Goal: Use online tool/utility

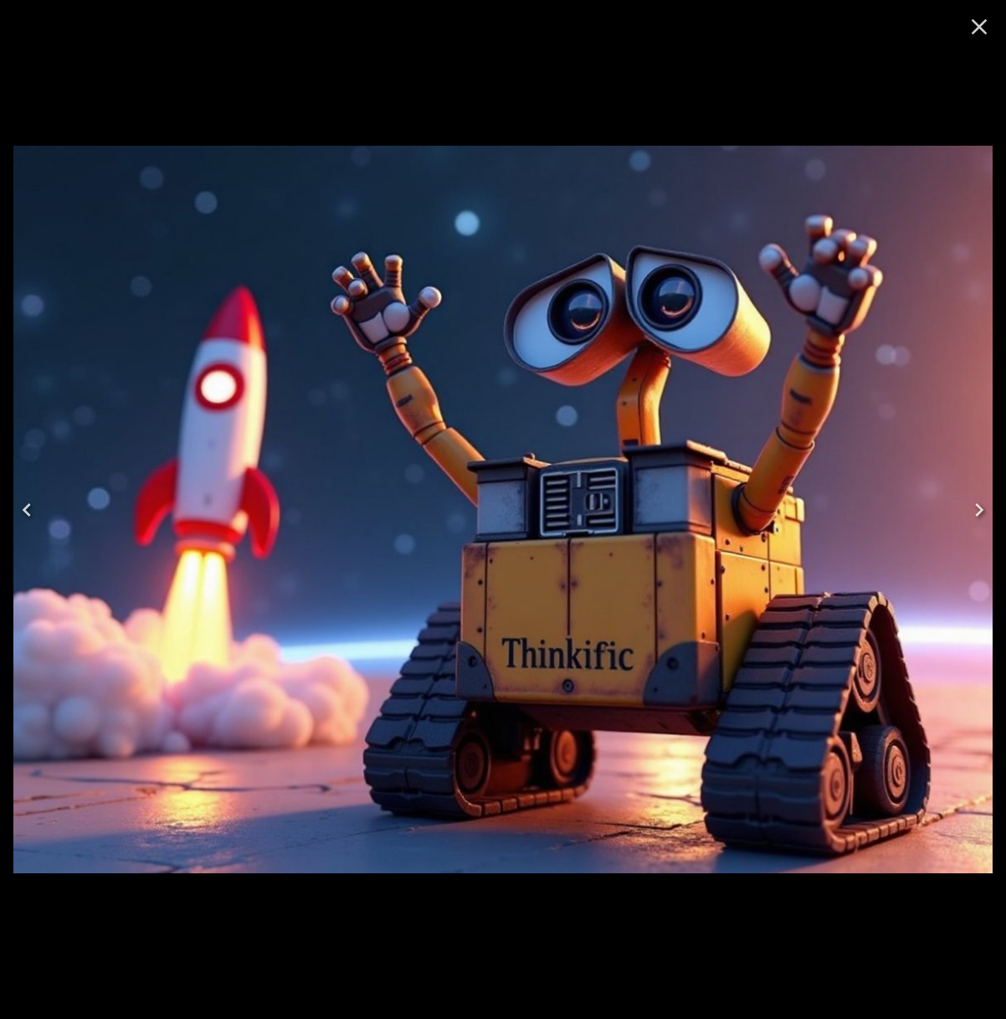
click at [980, 31] on icon "Close" at bounding box center [979, 26] width 27 height 27
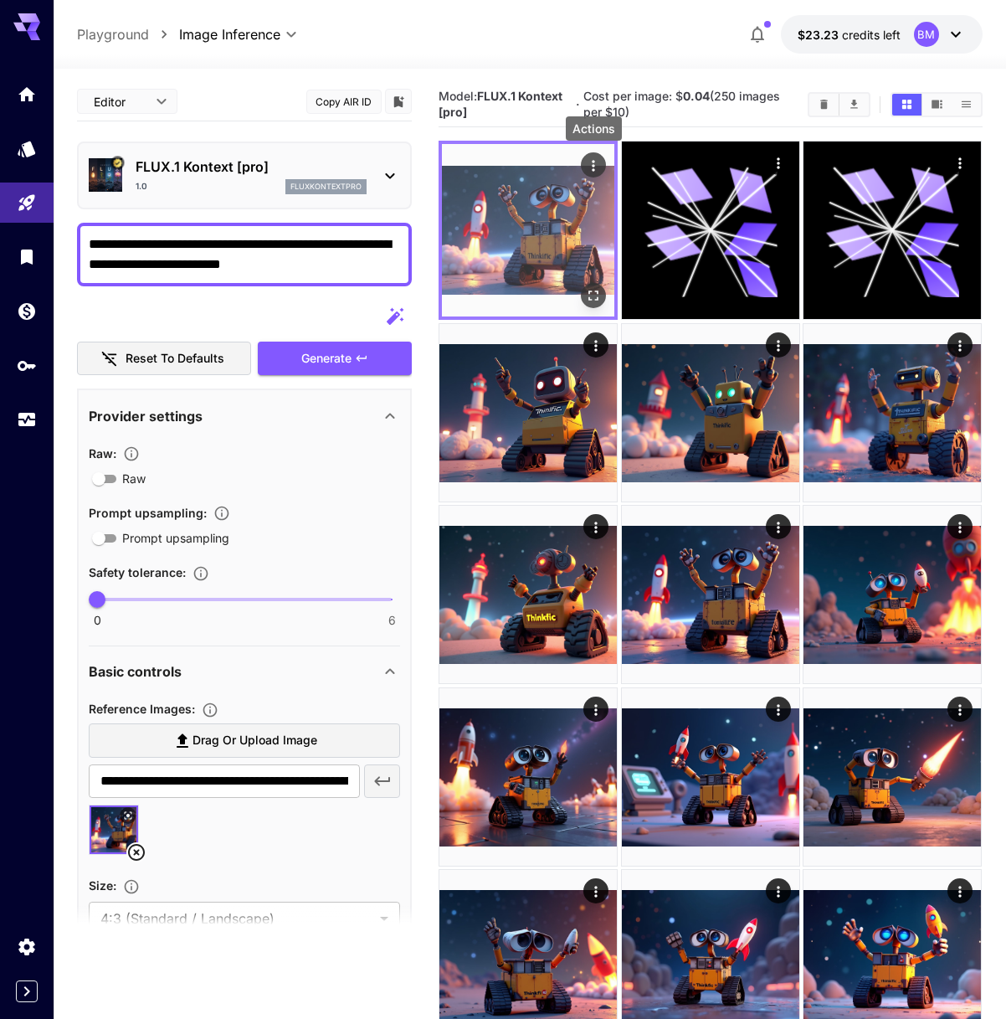
click at [590, 166] on icon "Actions" at bounding box center [594, 165] width 17 height 17
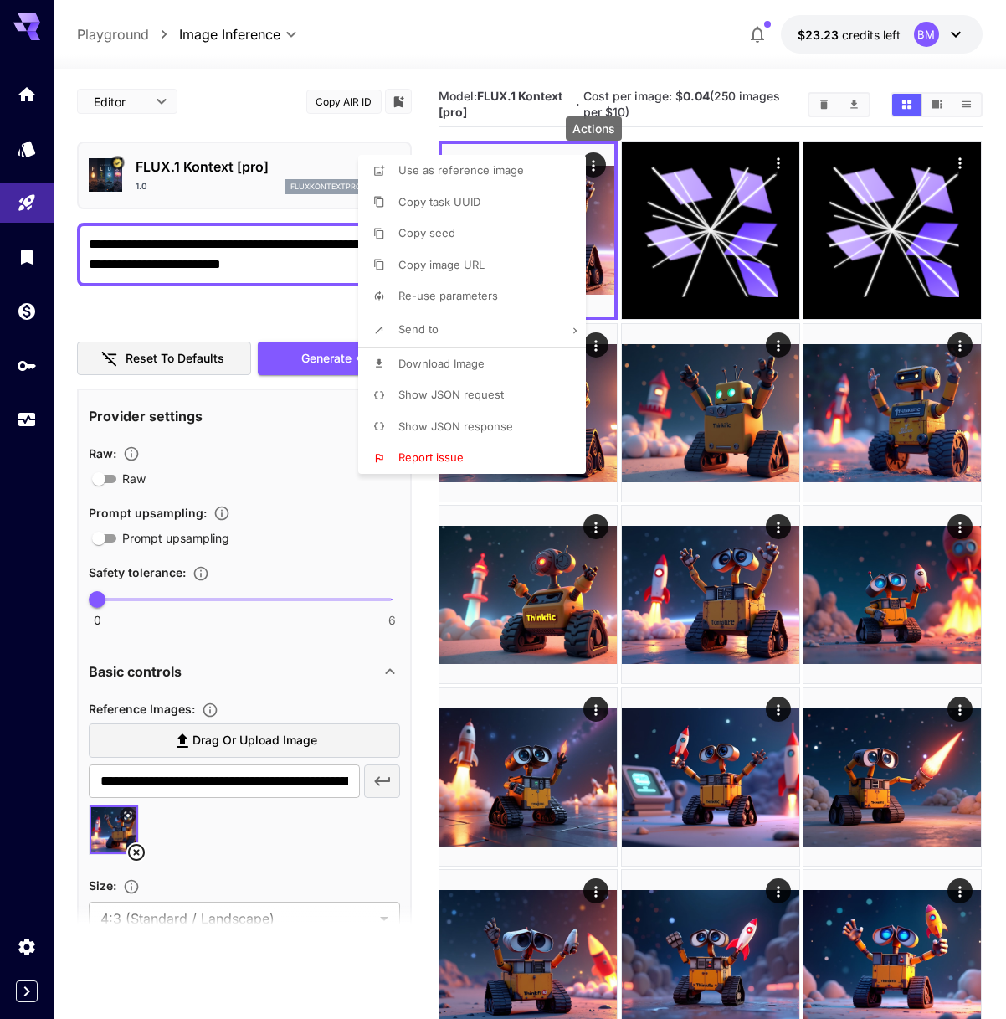
click at [517, 332] on li "Send to" at bounding box center [477, 329] width 238 height 35
click at [398, 177] on span "Remove Background" at bounding box center [461, 169] width 126 height 13
type input "**********"
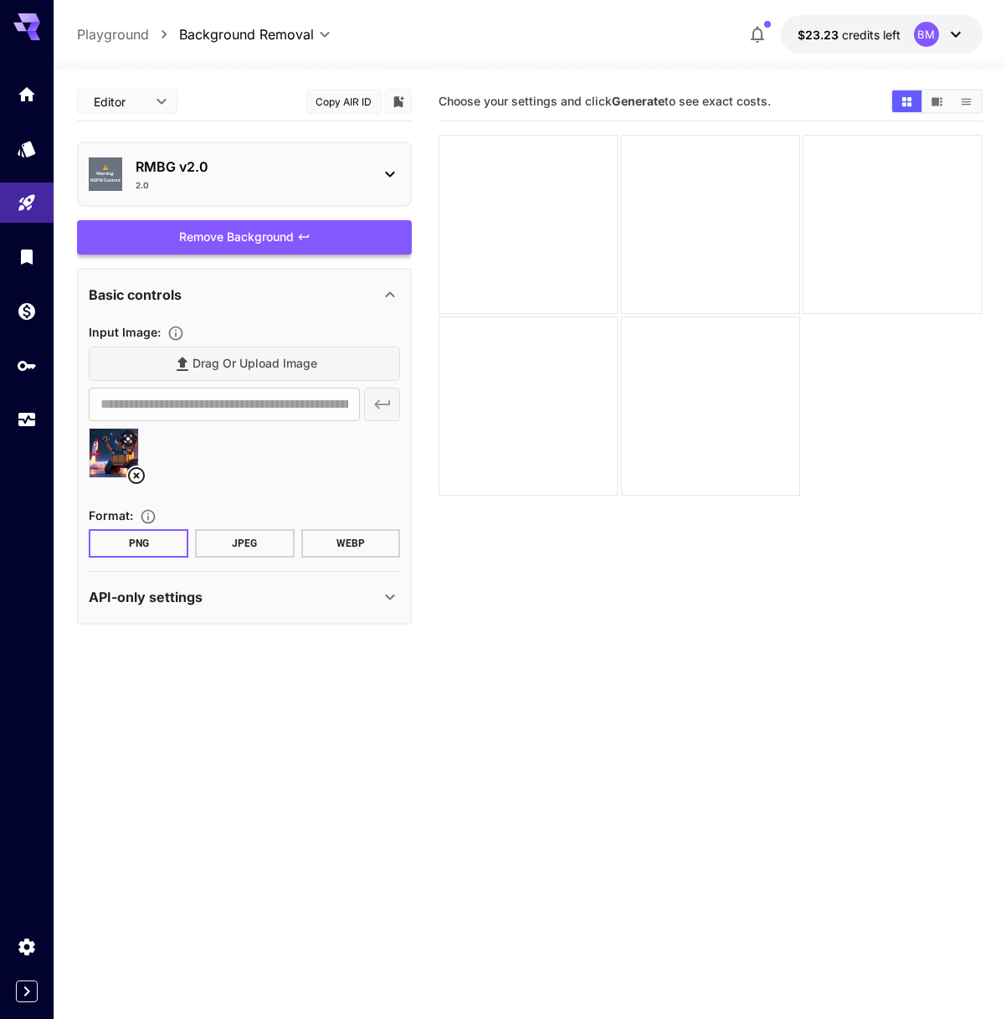
click at [298, 244] on div "Remove Background" at bounding box center [244, 237] width 335 height 34
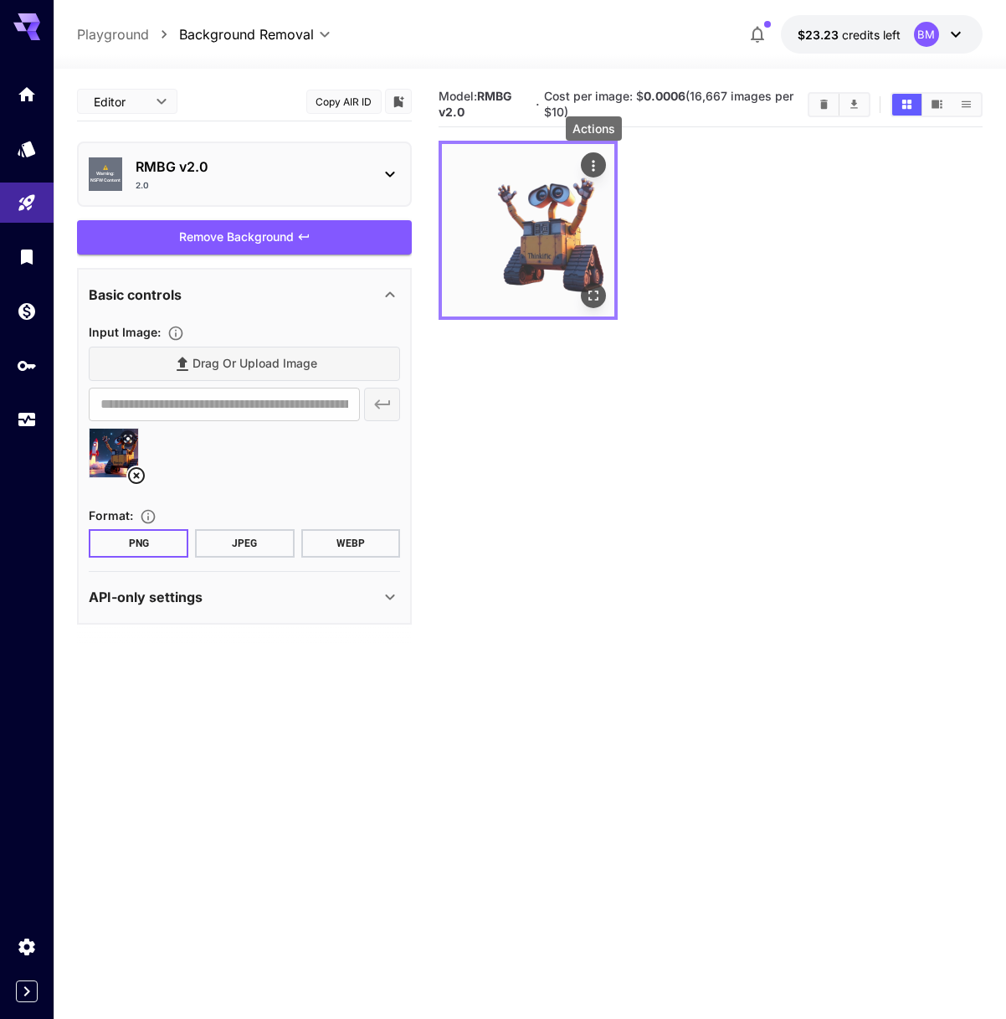
click at [594, 168] on icon "Actions" at bounding box center [594, 165] width 3 height 11
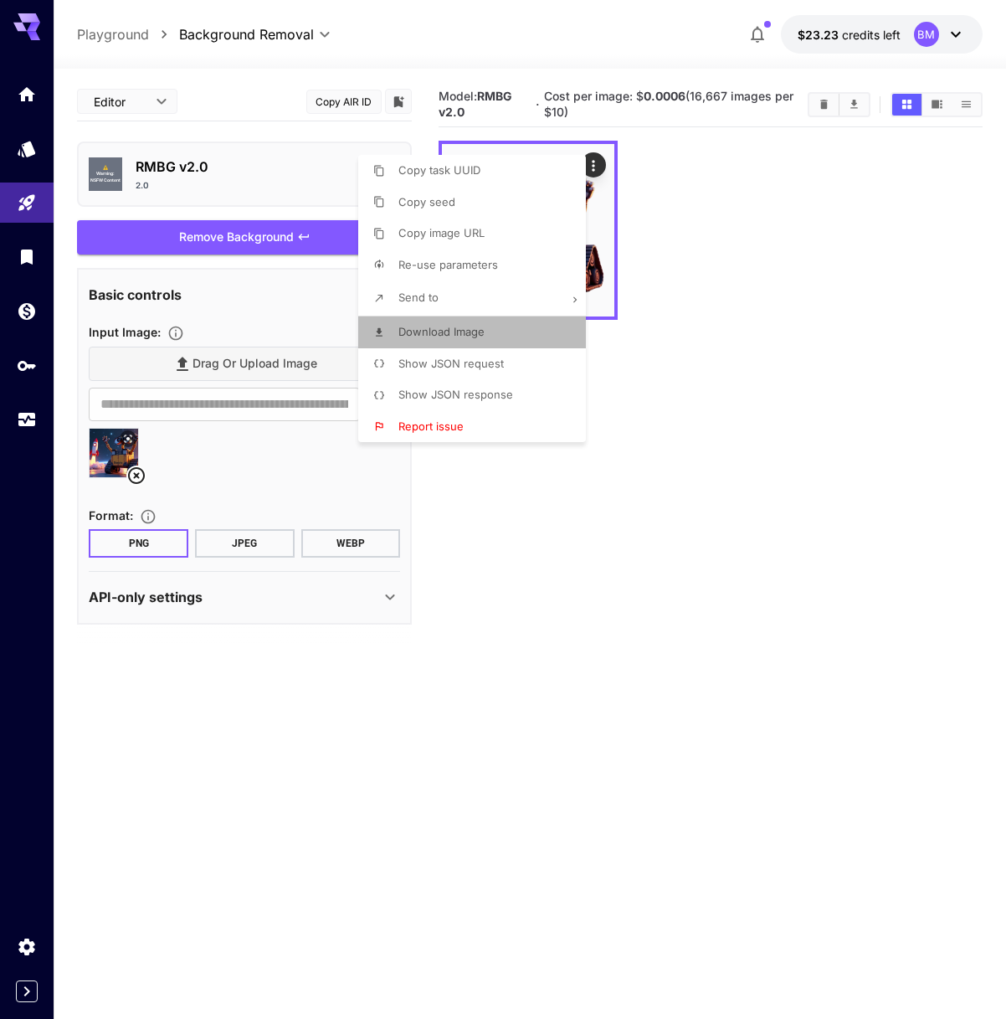
click at [451, 338] on p "Download Image" at bounding box center [441, 332] width 86 height 17
click at [403, 768] on div at bounding box center [503, 509] width 1006 height 1019
